Goal: Task Accomplishment & Management: Manage account settings

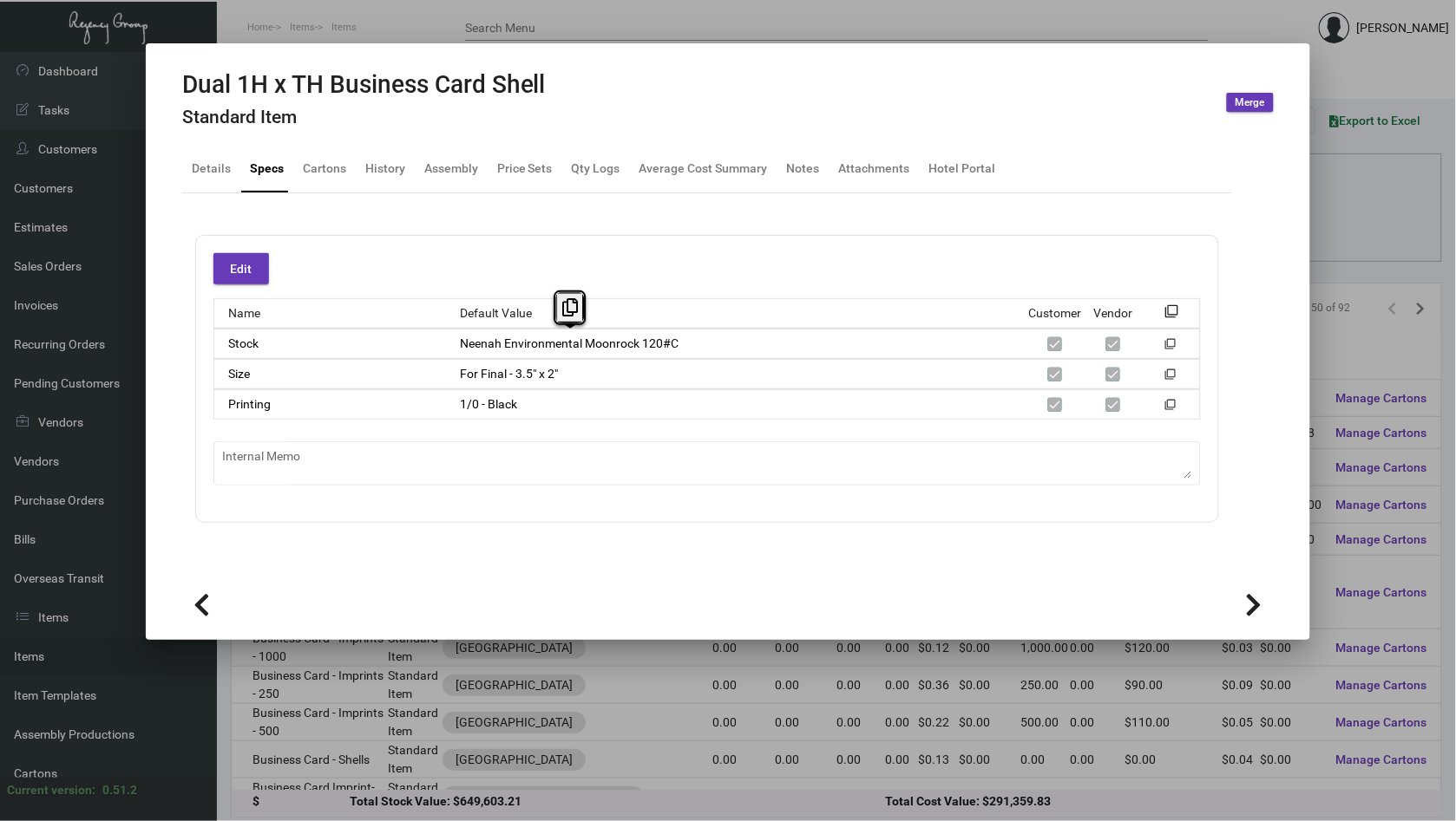
scroll to position [957, 0]
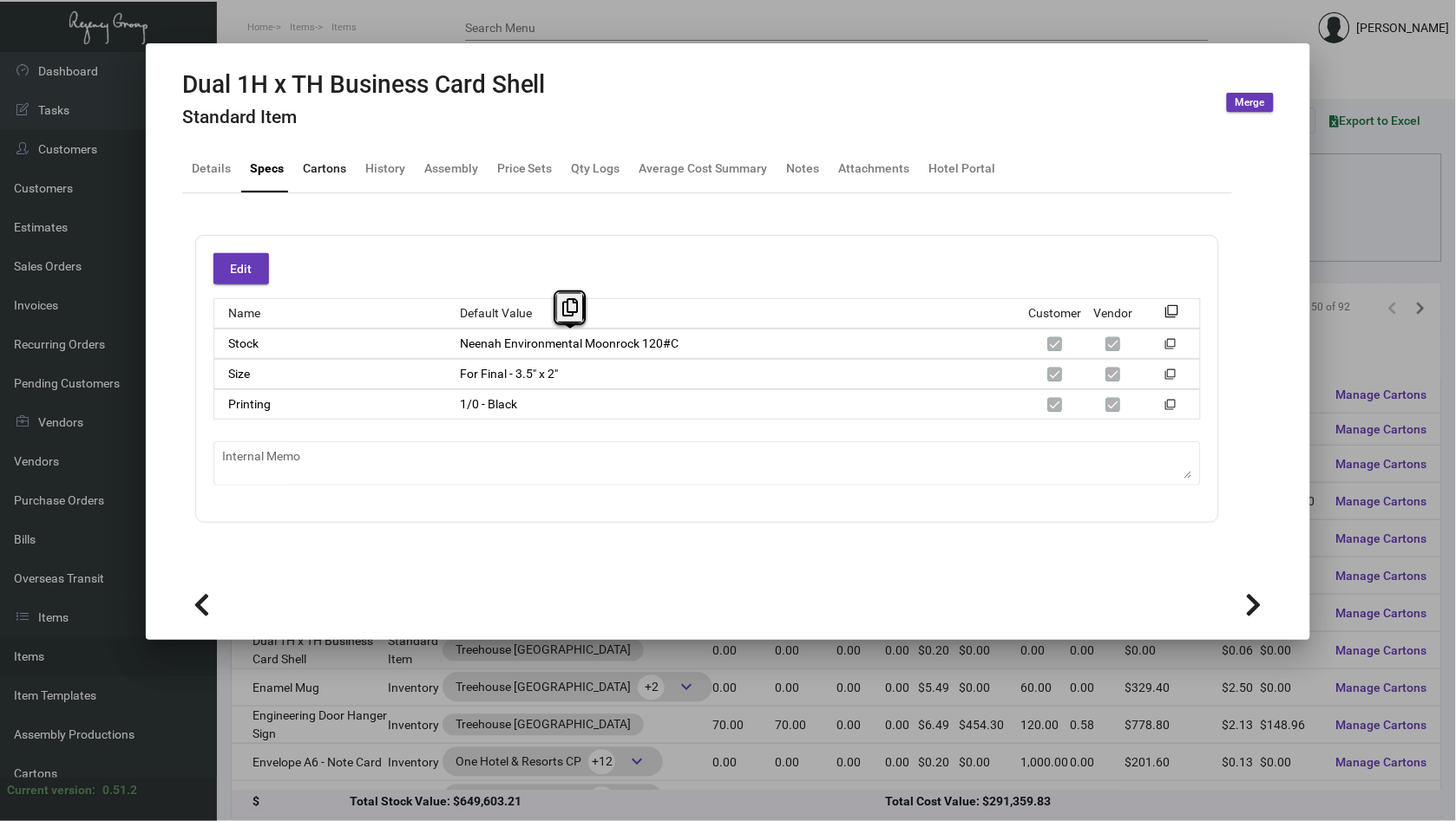
click at [309, 159] on div "Cartons" at bounding box center [324, 168] width 43 height 18
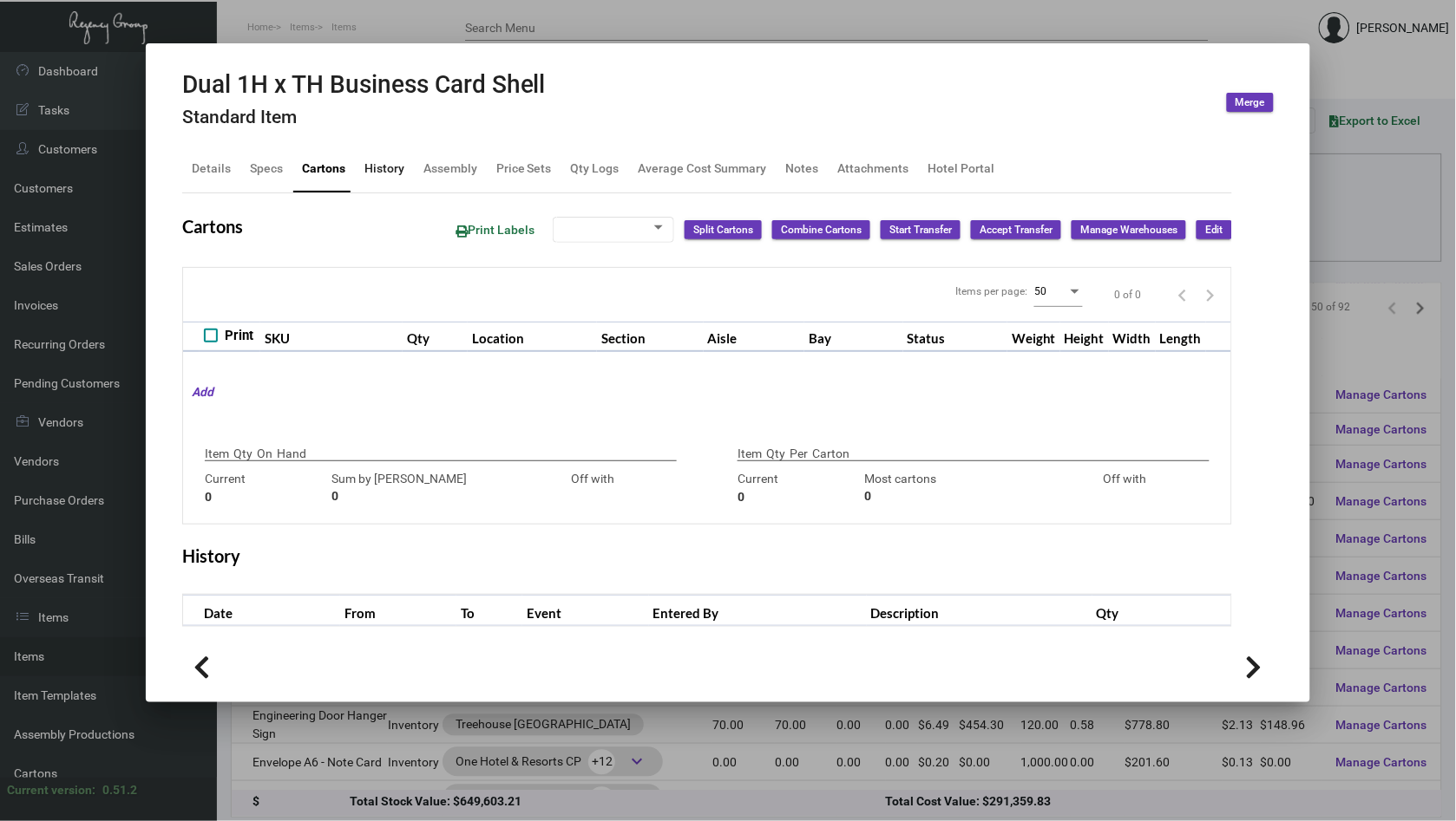
click at [385, 162] on div "History" at bounding box center [384, 168] width 40 height 18
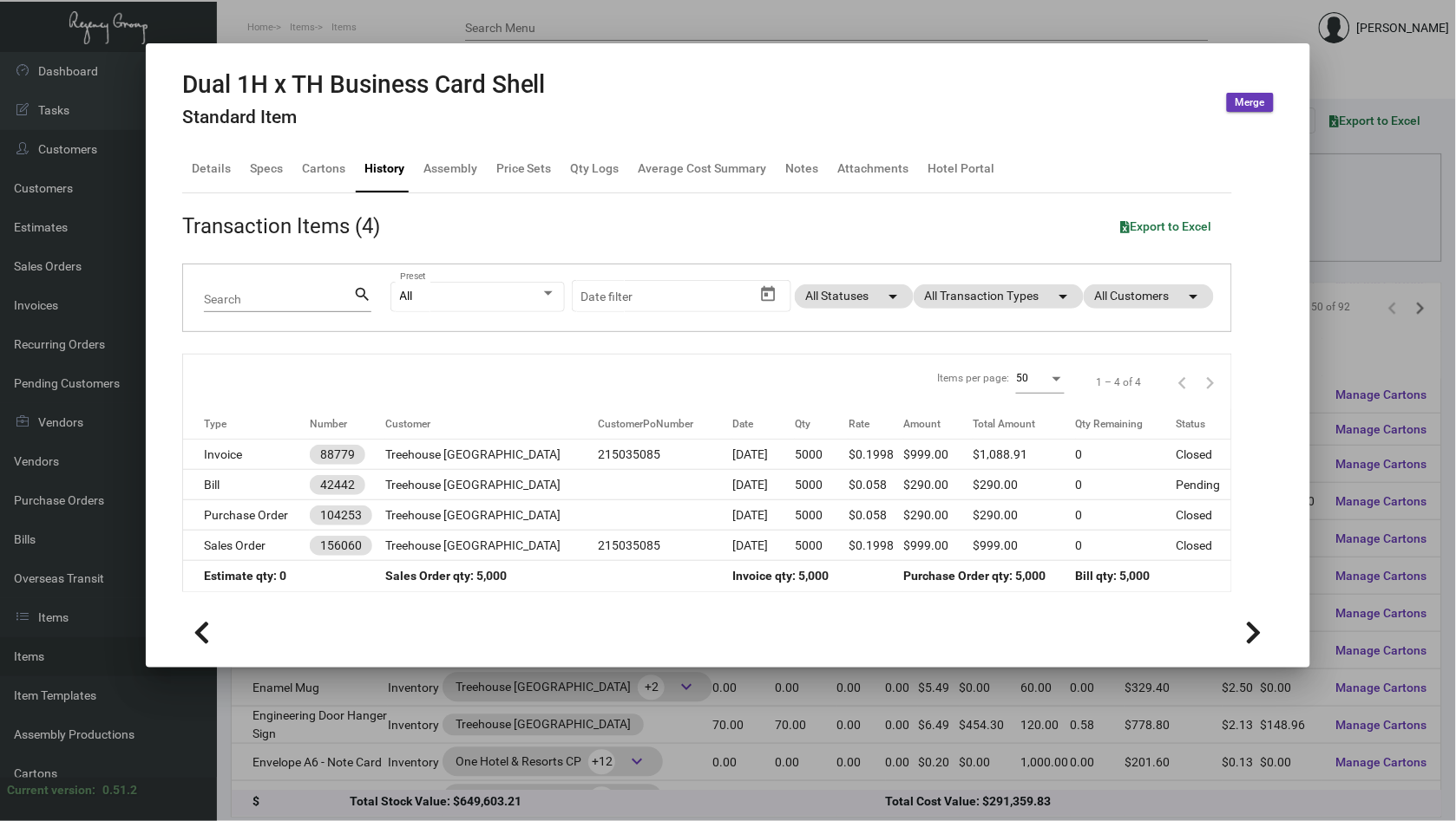
click at [357, 682] on div at bounding box center [728, 410] width 1456 height 821
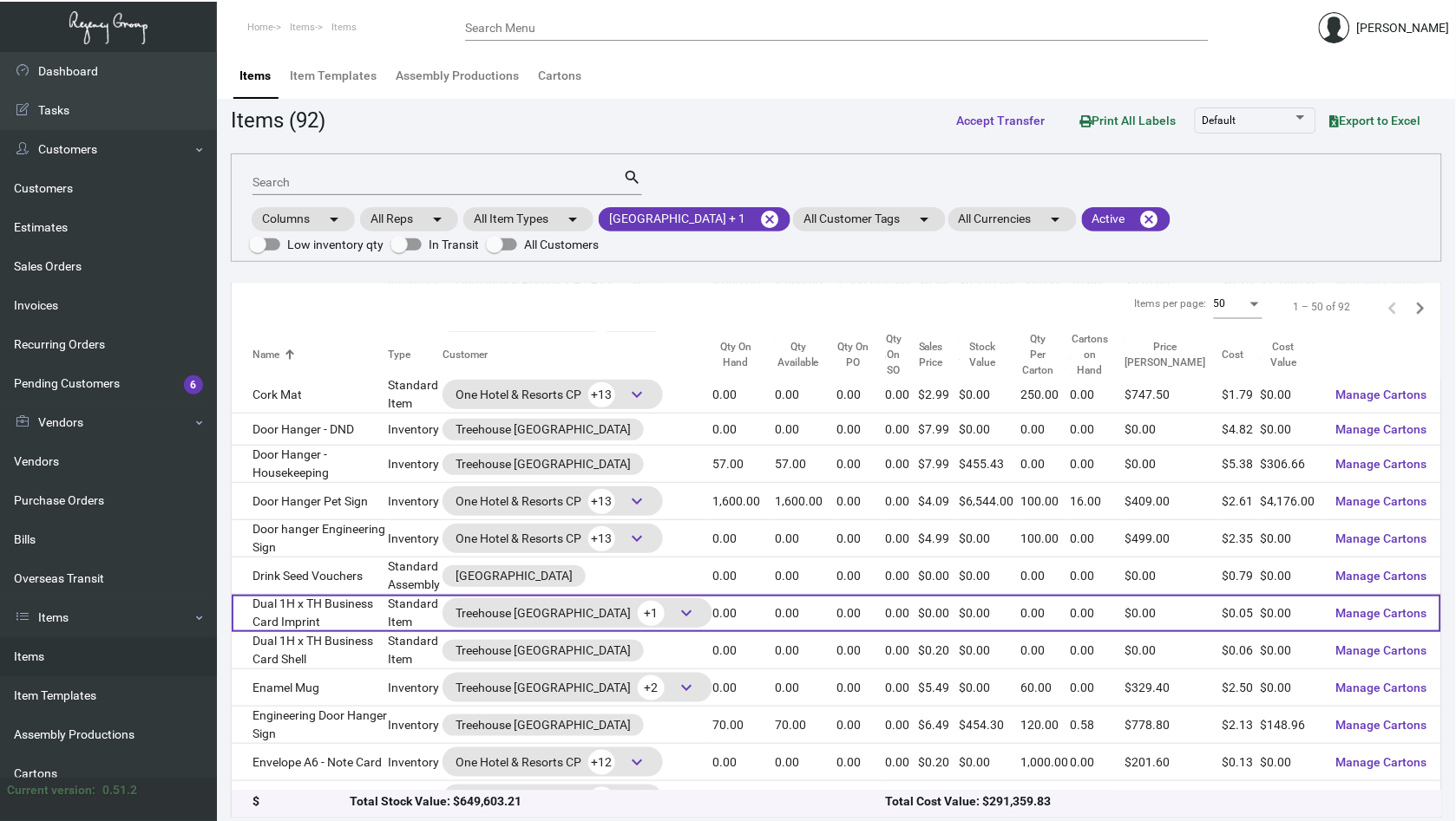
click at [350, 595] on td "Dual 1H x TH Business Card Imprint" at bounding box center [310, 614] width 157 height 38
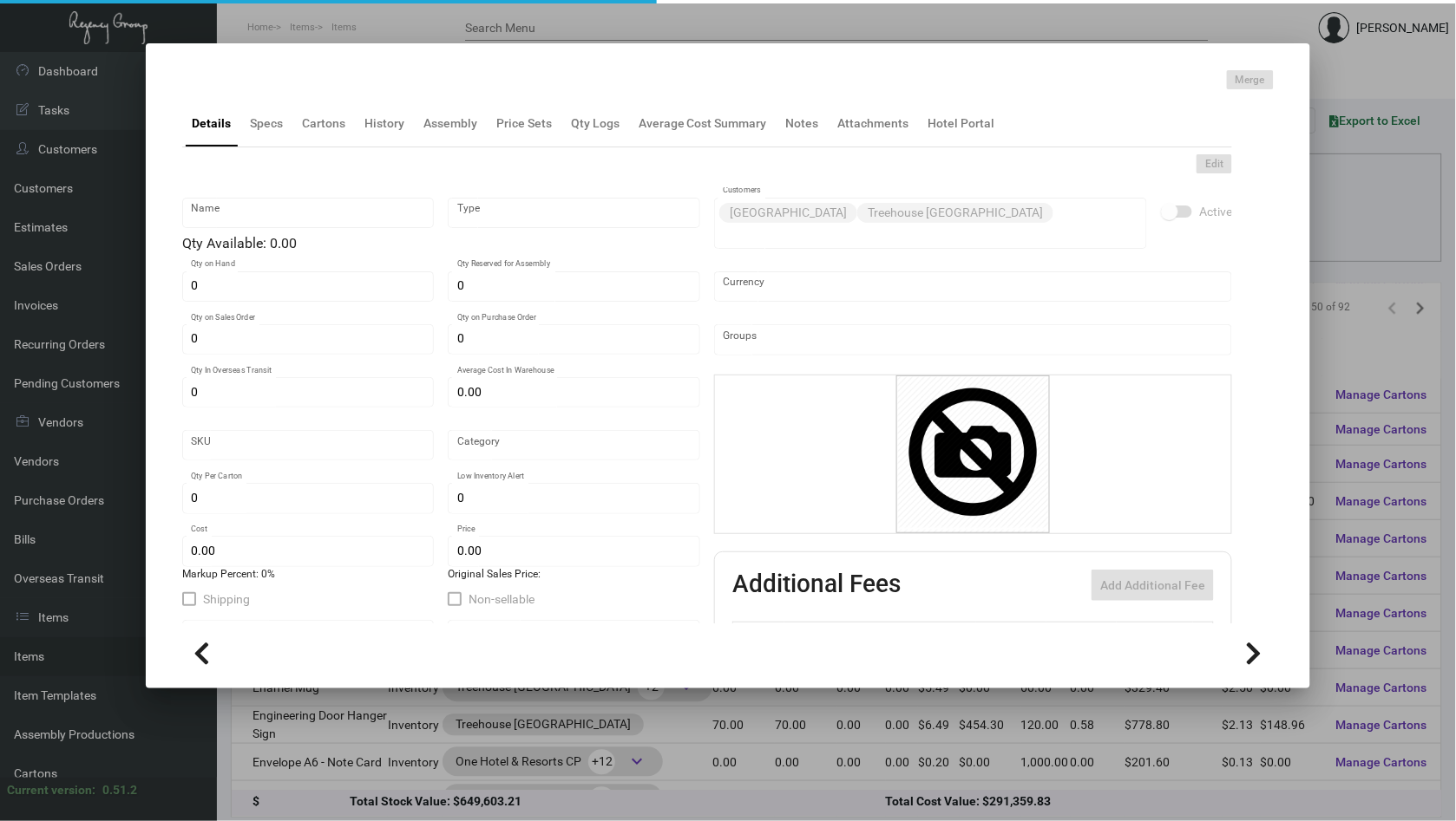
type input "Dual 1H x TH Business Card Imprint"
type input "Standard Item"
type input "$ 0.00"
type input "Standard"
type input "$ 0.048"
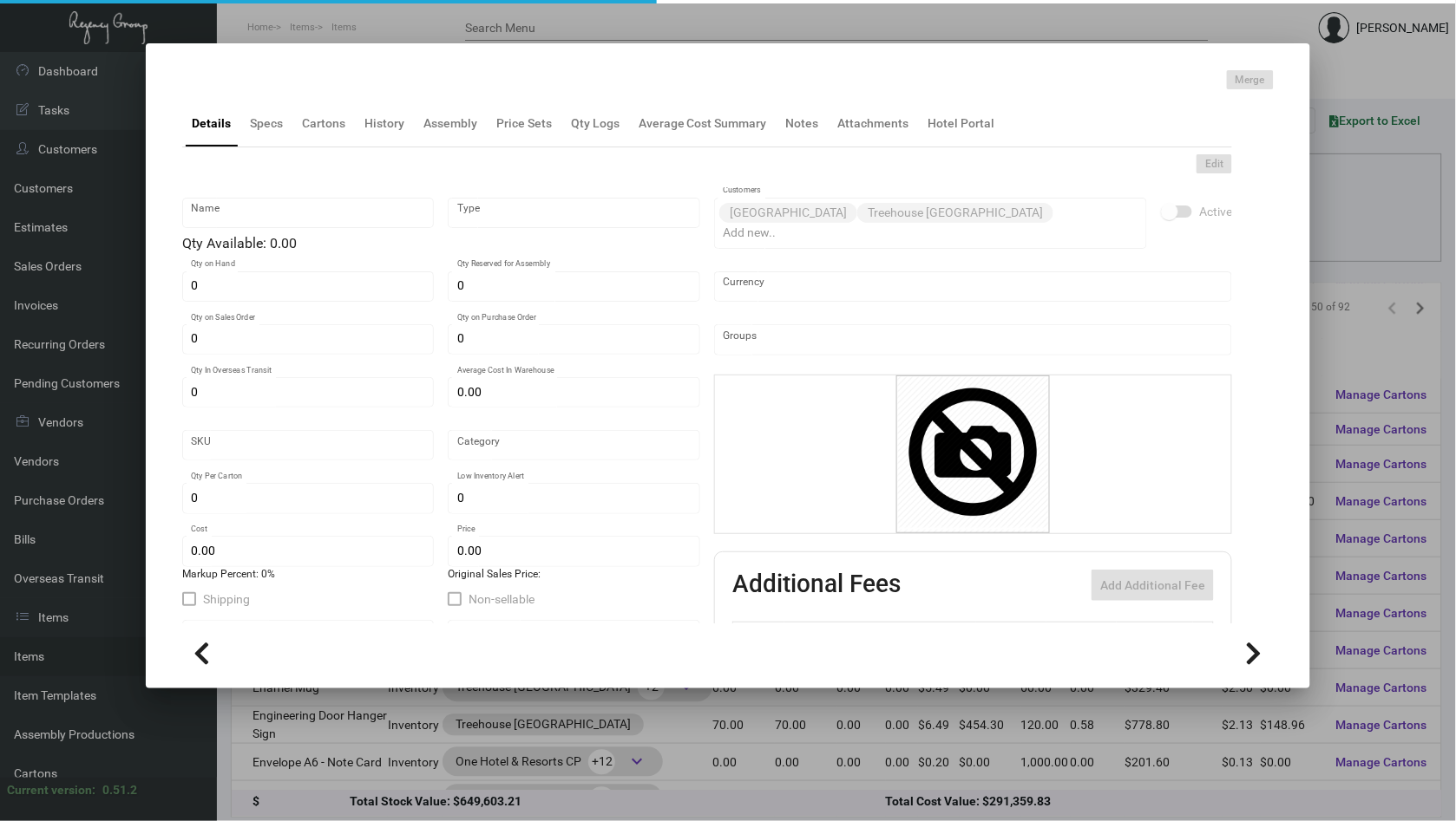
type input "$ 0.00"
checkbox input "true"
type input "United States Dollar $"
click at [271, 132] on div "Specs" at bounding box center [267, 123] width 47 height 41
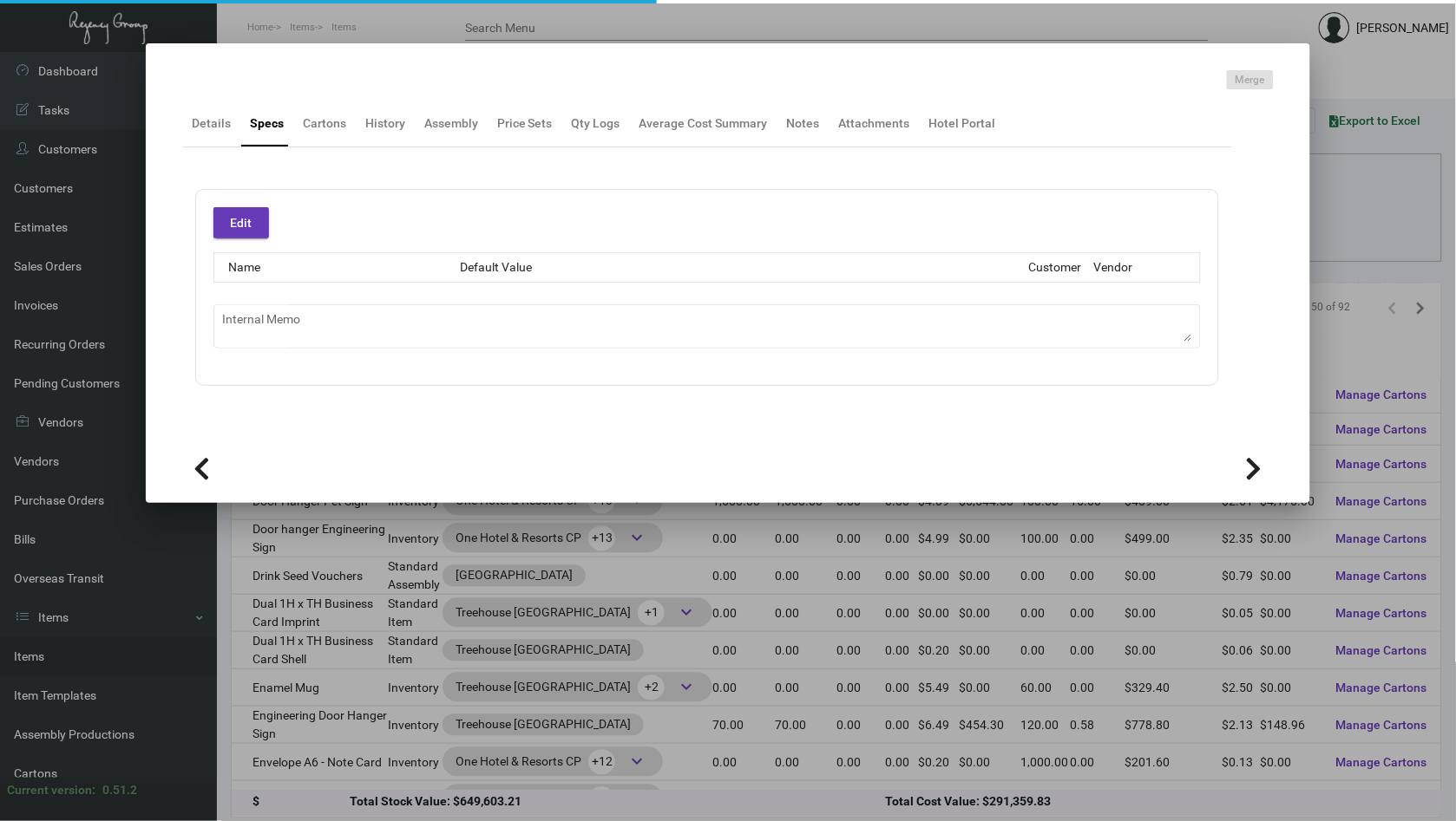
type textarea "3.25 -- HOTEL IMPRINT COSTS @ : 250 @ $50 // 500 @ $65 // 1K @ $80"
